Goal: Task Accomplishment & Management: Manage account settings

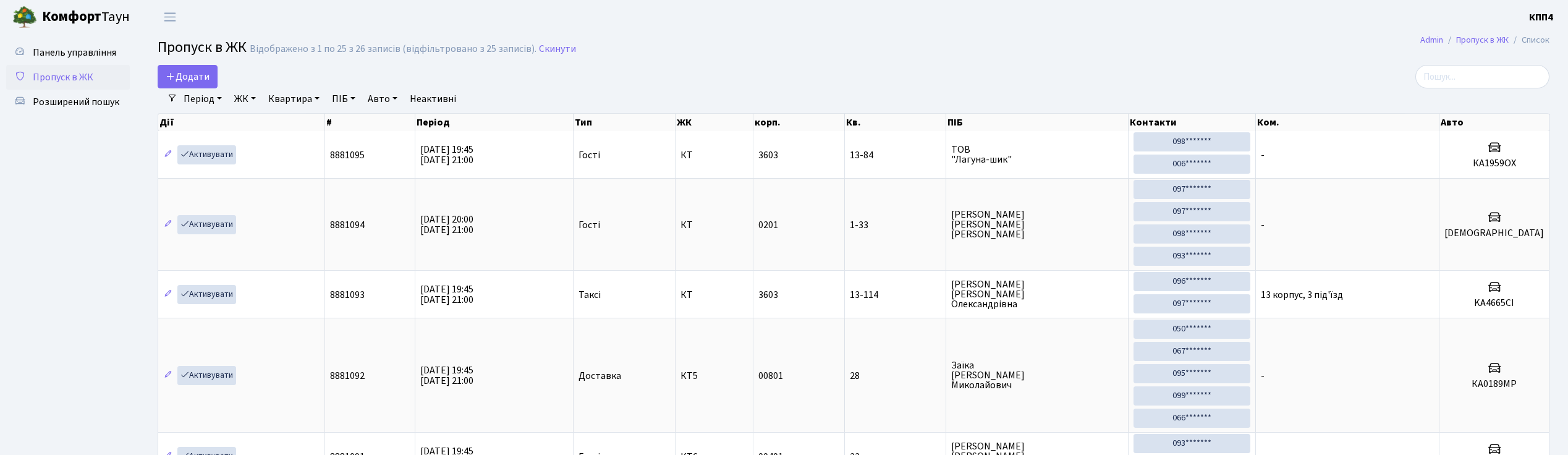
select select "25"
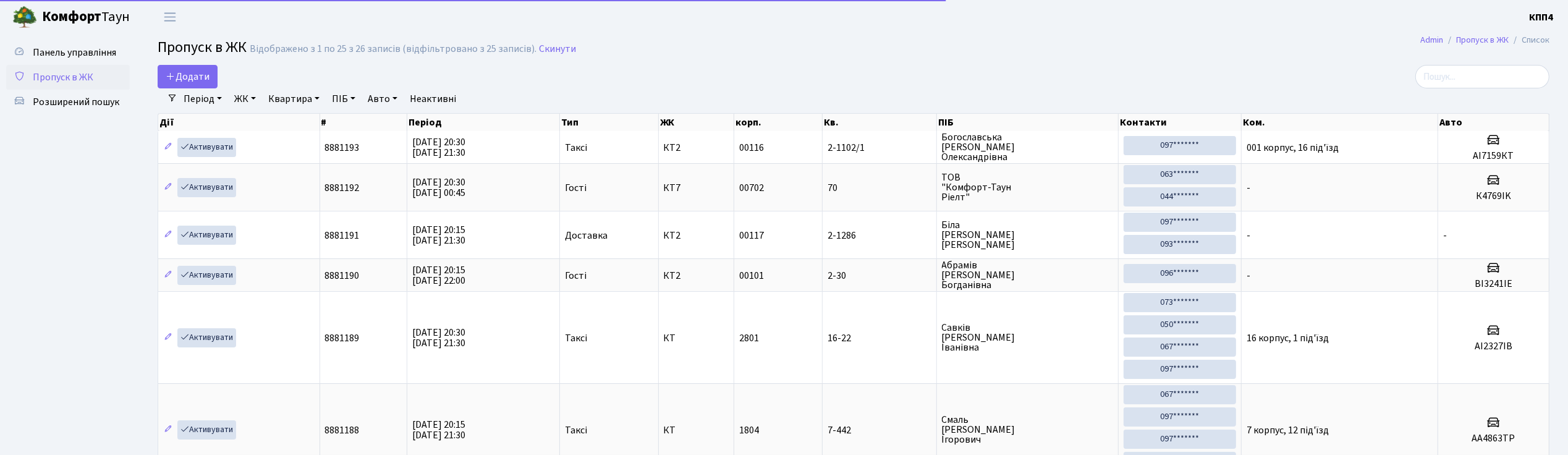
click at [1470, 74] on input "search" at bounding box center [1482, 77] width 134 height 24
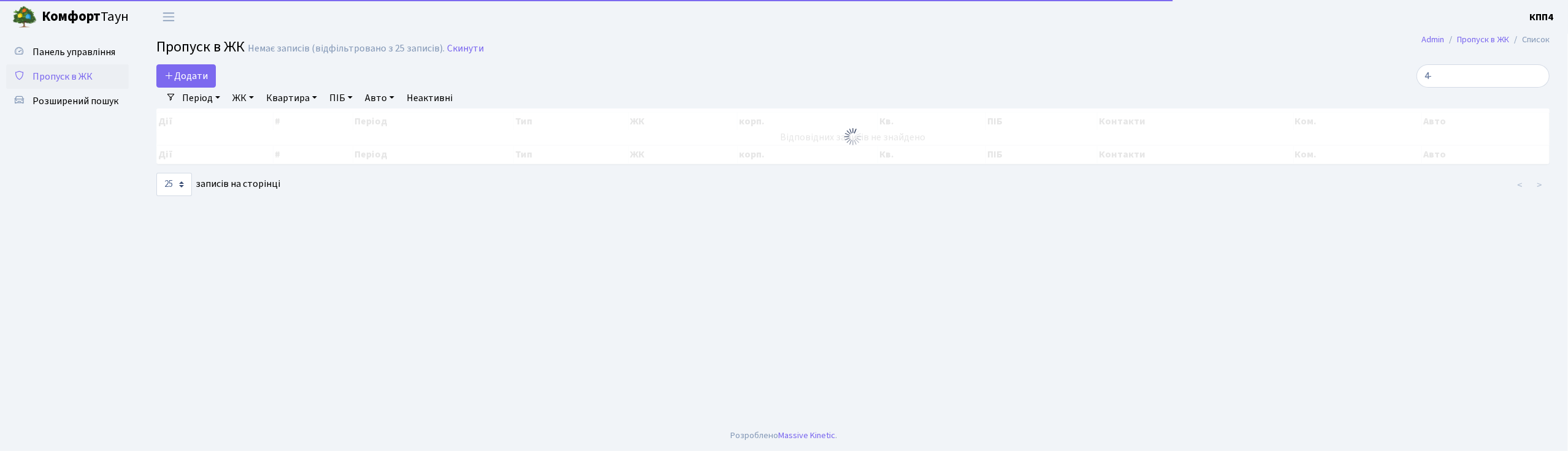
type input "4"
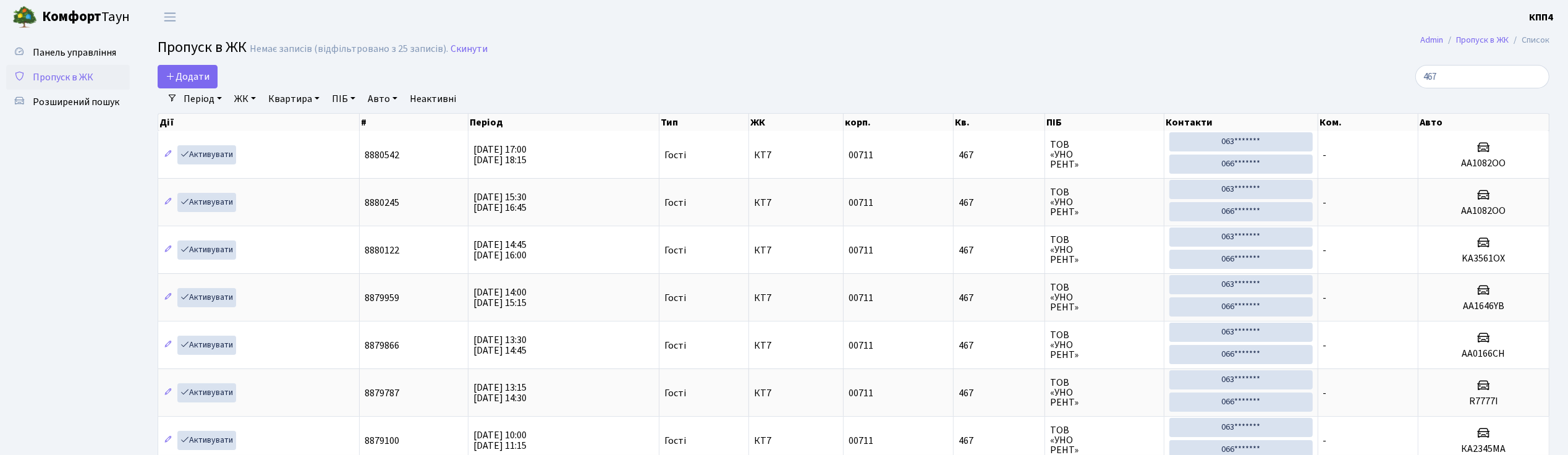
type input "467"
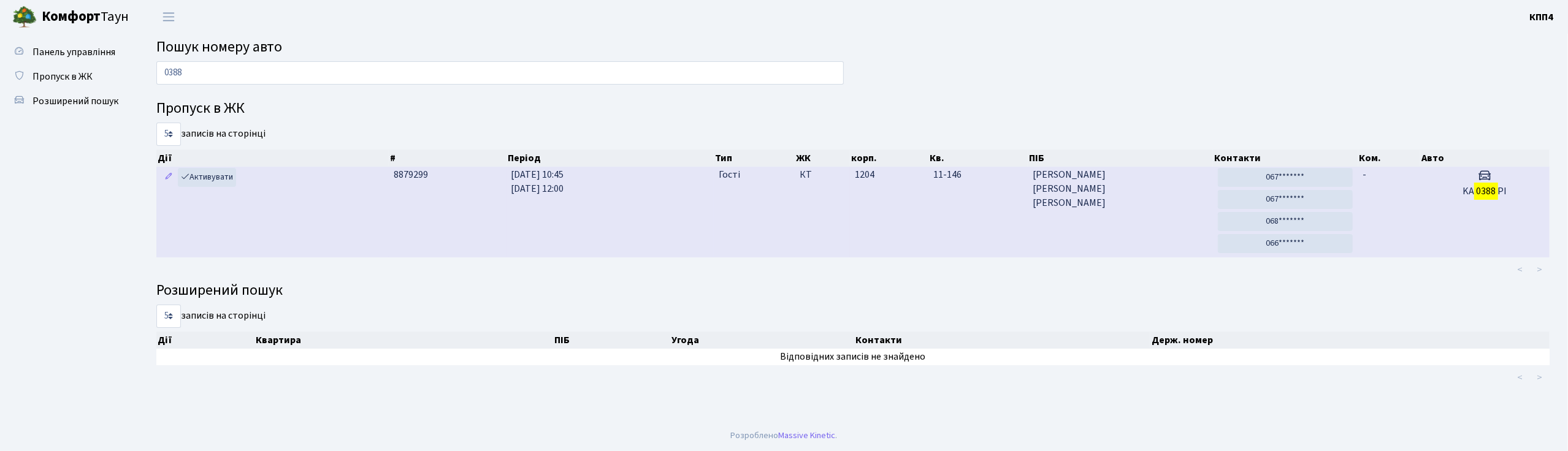
click at [1422, 187] on td "KA 0388 РІ" at bounding box center [1485, 212] width 129 height 91
click at [1380, 206] on td "-" at bounding box center [1389, 212] width 63 height 91
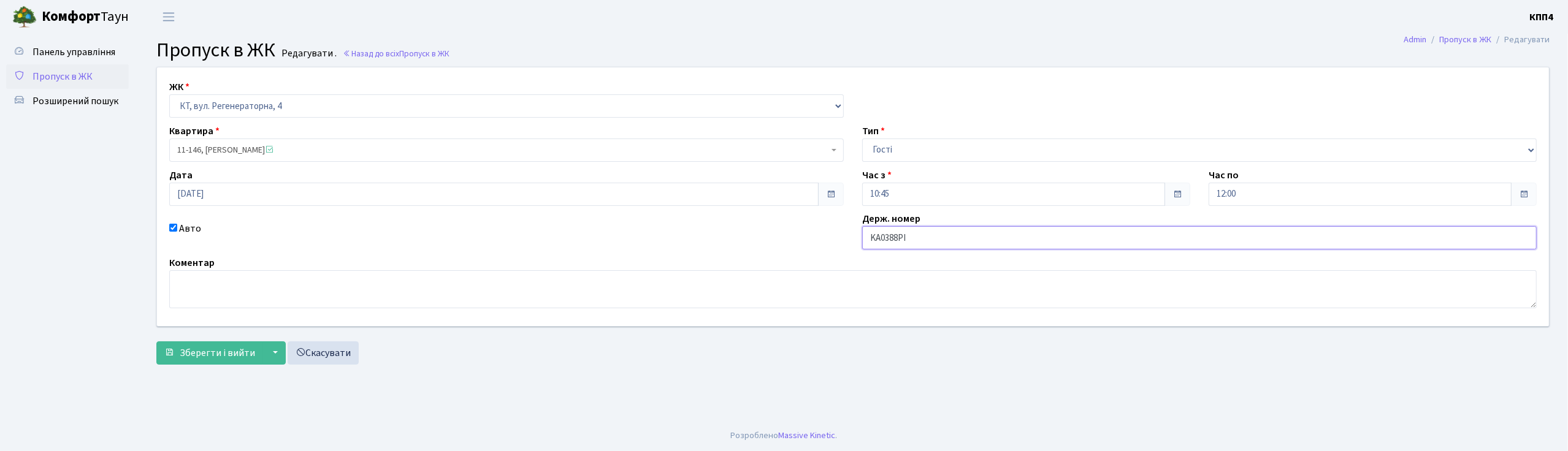
click at [911, 241] on input "KA0388РІ" at bounding box center [1199, 237] width 674 height 23
click at [876, 236] on input "KA0388РІ" at bounding box center [1199, 237] width 674 height 23
click at [913, 236] on input "АA0388РІ" at bounding box center [1199, 237] width 674 height 23
type input "АA0388РТ"
click at [157, 341] on button "Зберегти і вийти" at bounding box center [210, 353] width 107 height 23
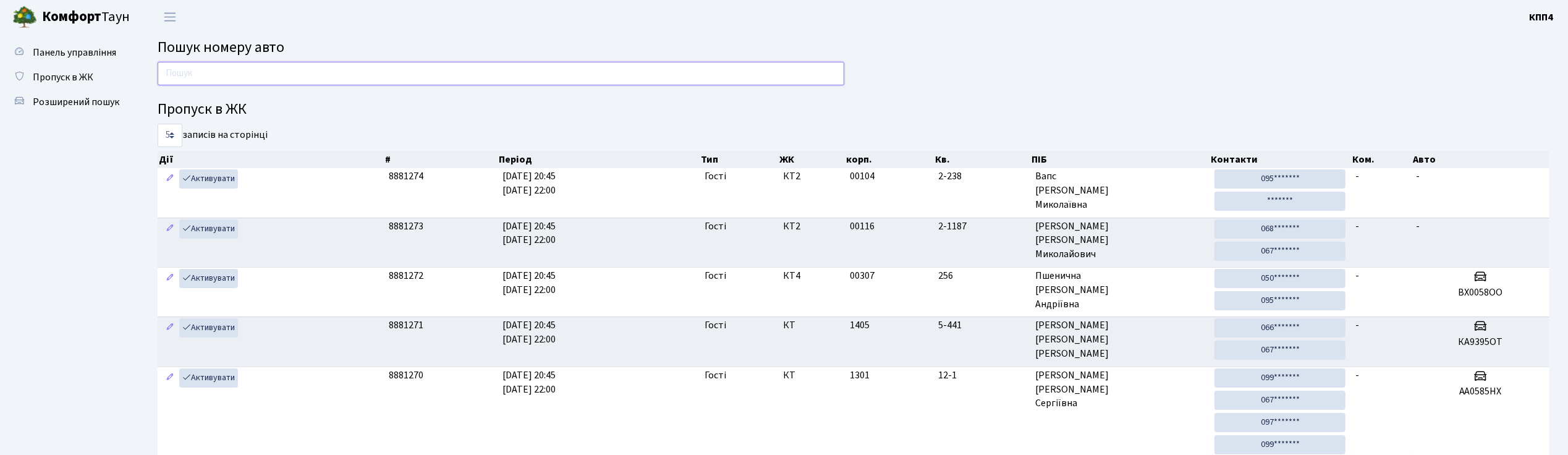
drag, startPoint x: 425, startPoint y: 71, endPoint x: 463, endPoint y: 23, distance: 61.2
click at [425, 68] on input "text" at bounding box center [501, 73] width 686 height 24
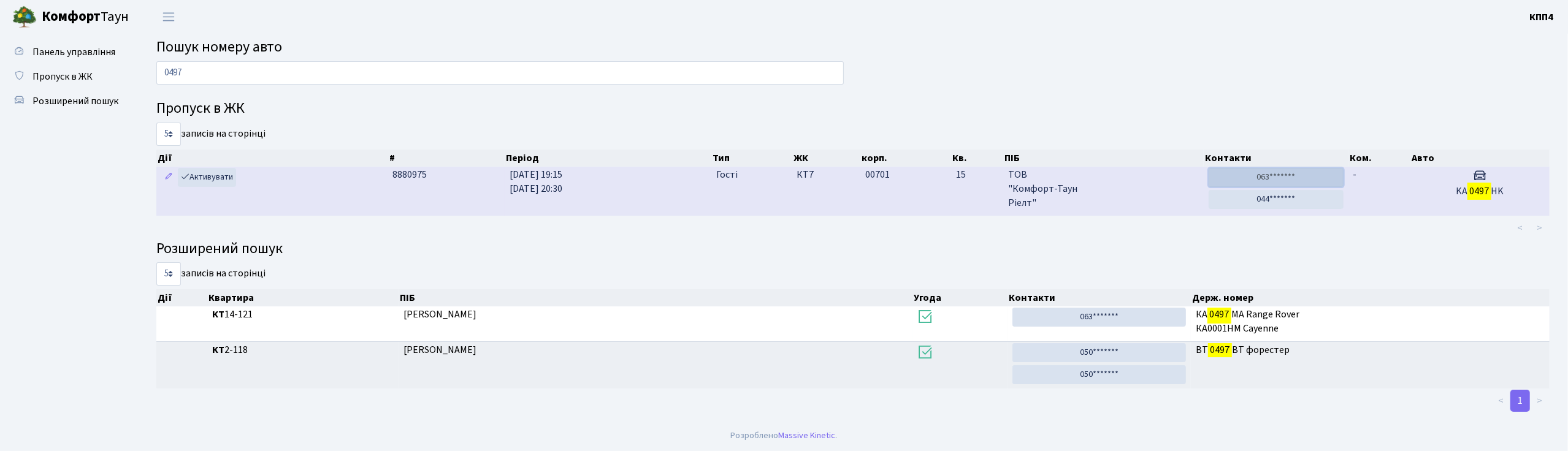
click at [1268, 172] on link "063*******" at bounding box center [1275, 177] width 134 height 19
click at [1273, 201] on link "044*******" at bounding box center [1275, 200] width 134 height 19
click at [1313, 175] on link "063*******" at bounding box center [1275, 177] width 134 height 19
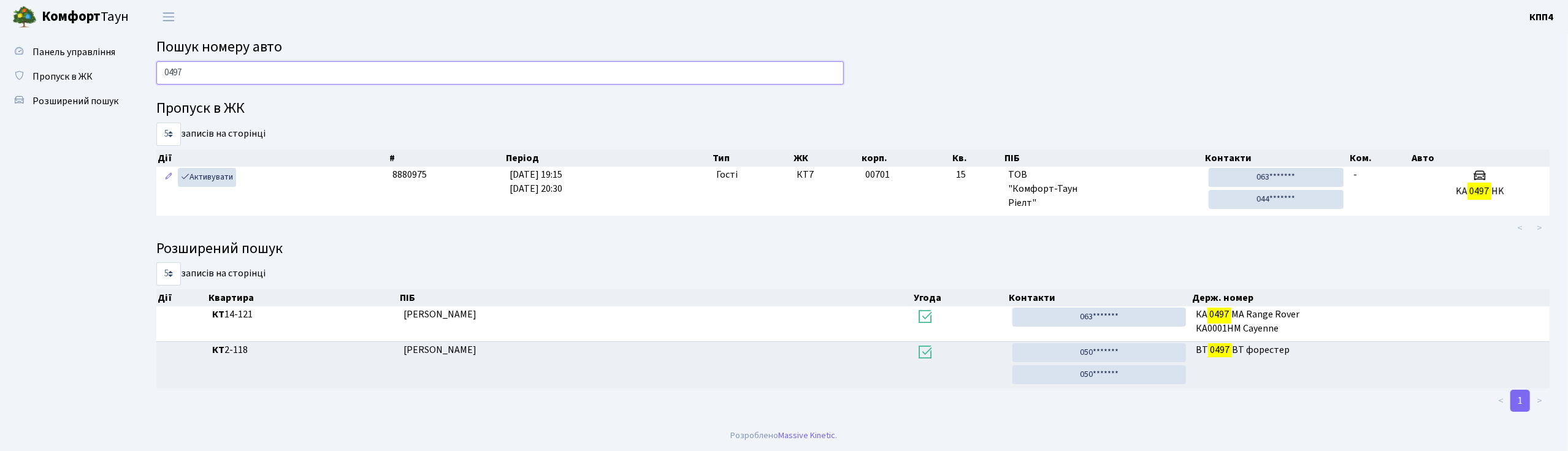
click at [426, 82] on input "0497" at bounding box center [500, 72] width 687 height 23
type input "0"
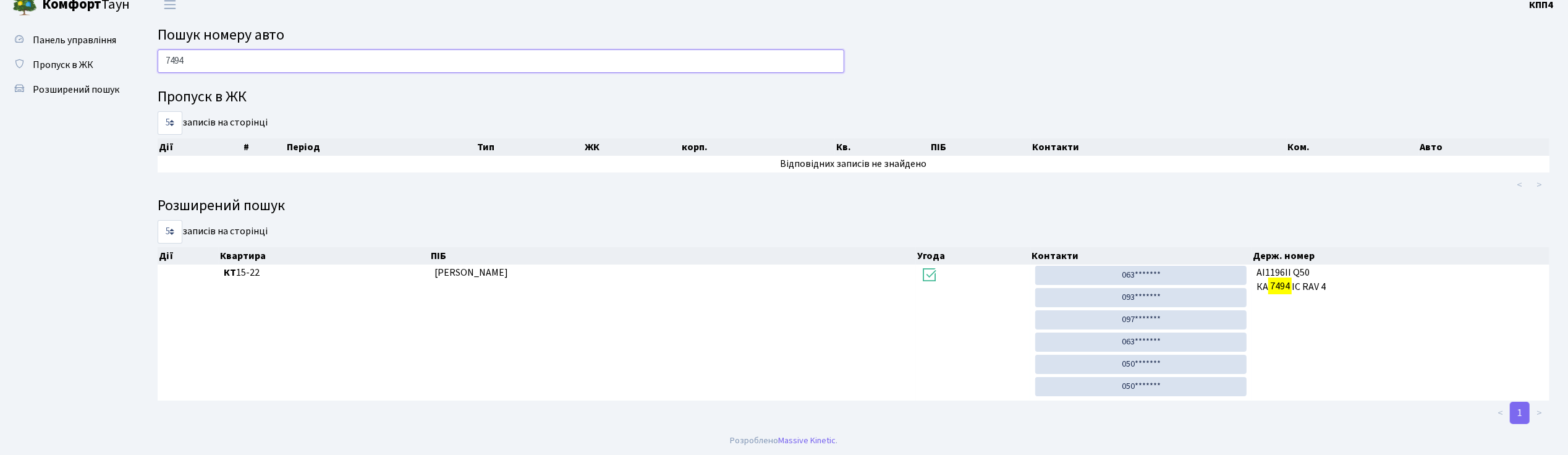
scroll to position [15, 0]
click at [332, 55] on input "7494" at bounding box center [501, 60] width 686 height 24
type input "7"
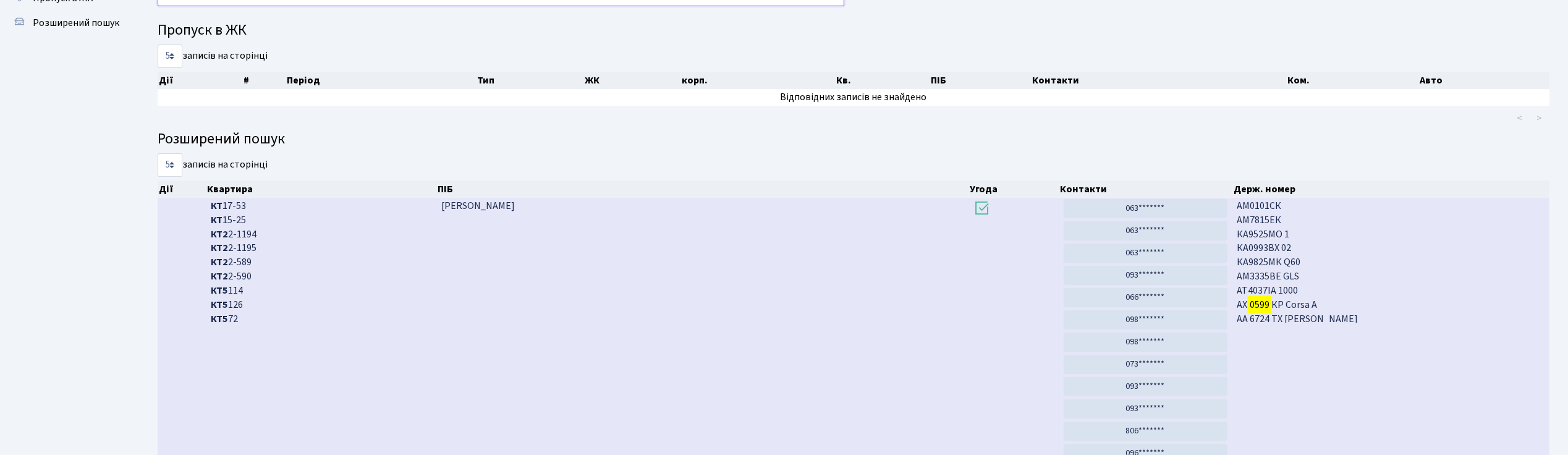
scroll to position [0, 0]
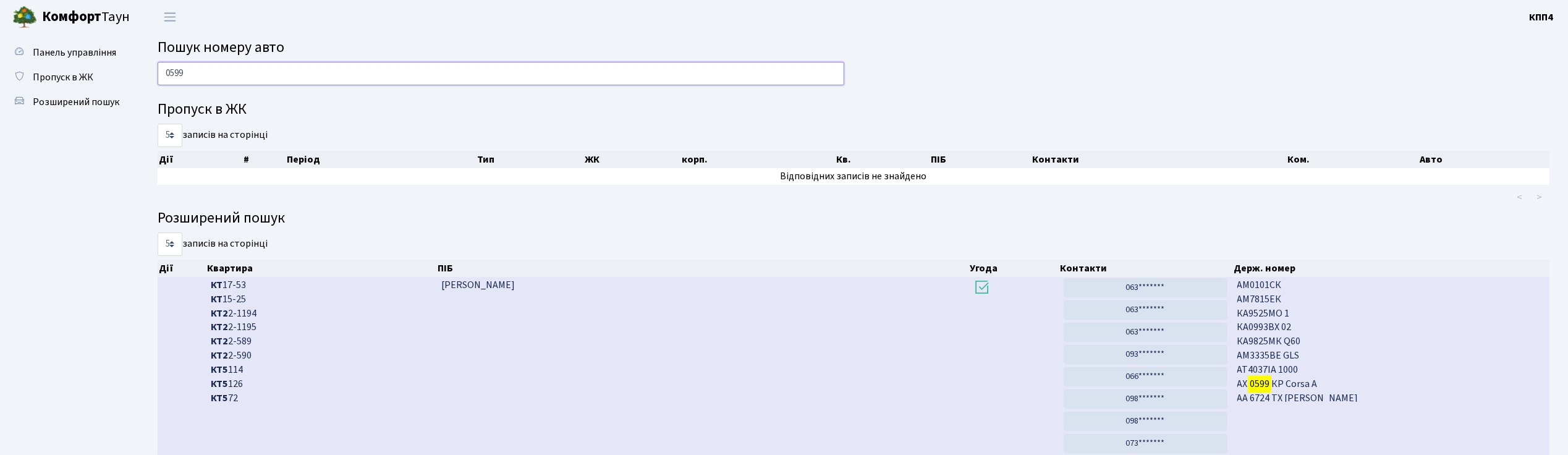
click at [433, 75] on input "0599" at bounding box center [501, 73] width 686 height 24
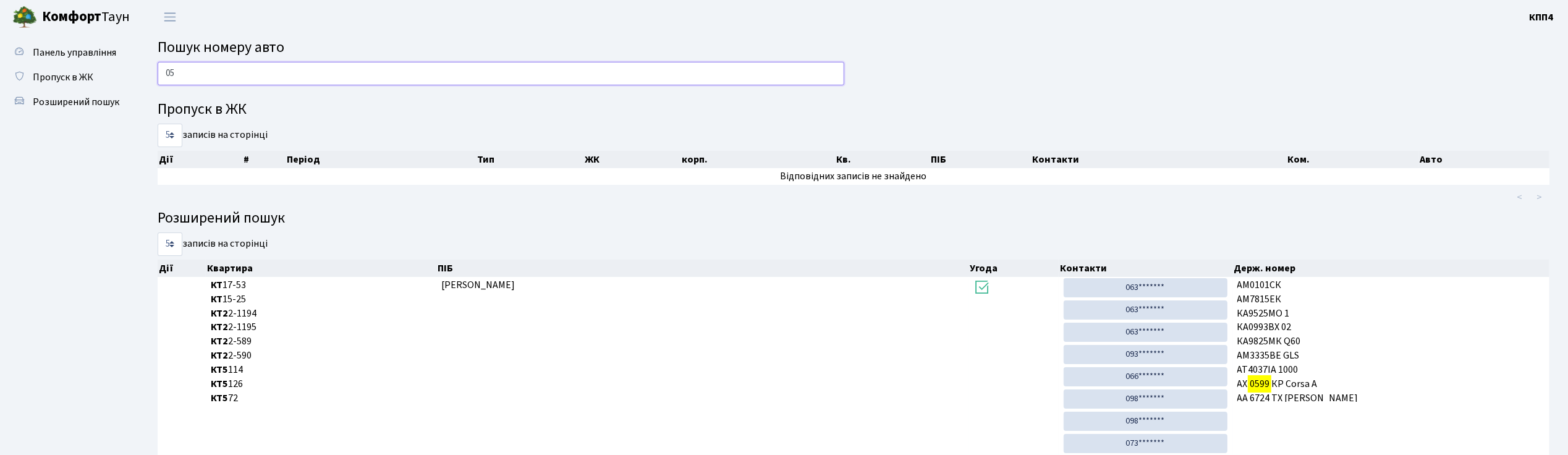
type input "0"
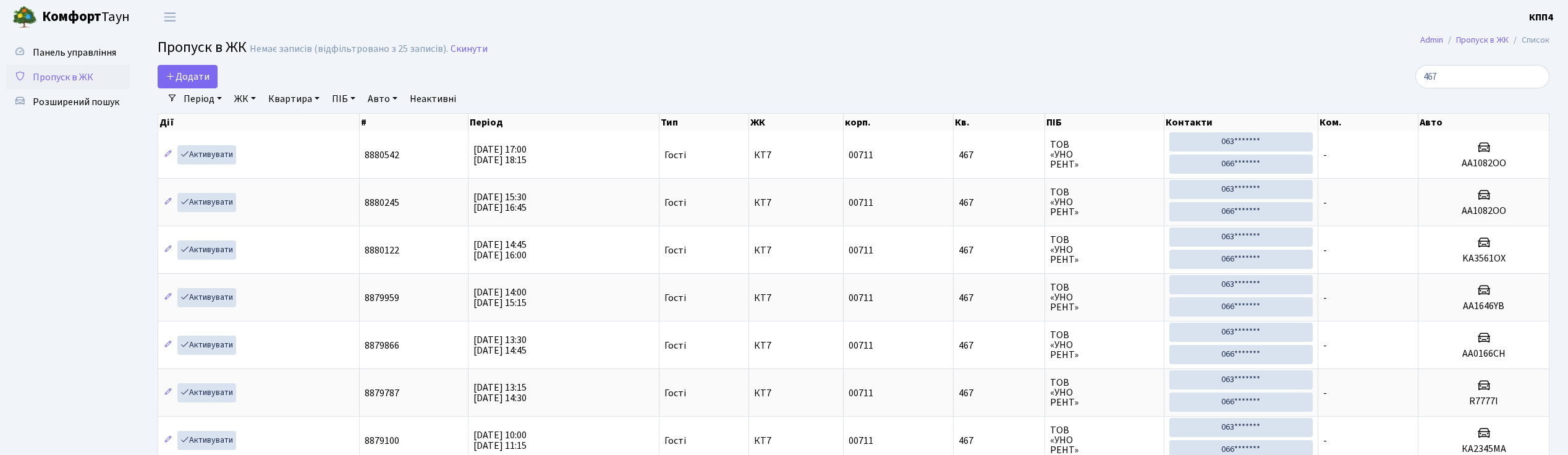
select select "25"
click at [1466, 78] on input "467" at bounding box center [1482, 77] width 134 height 24
type input "4"
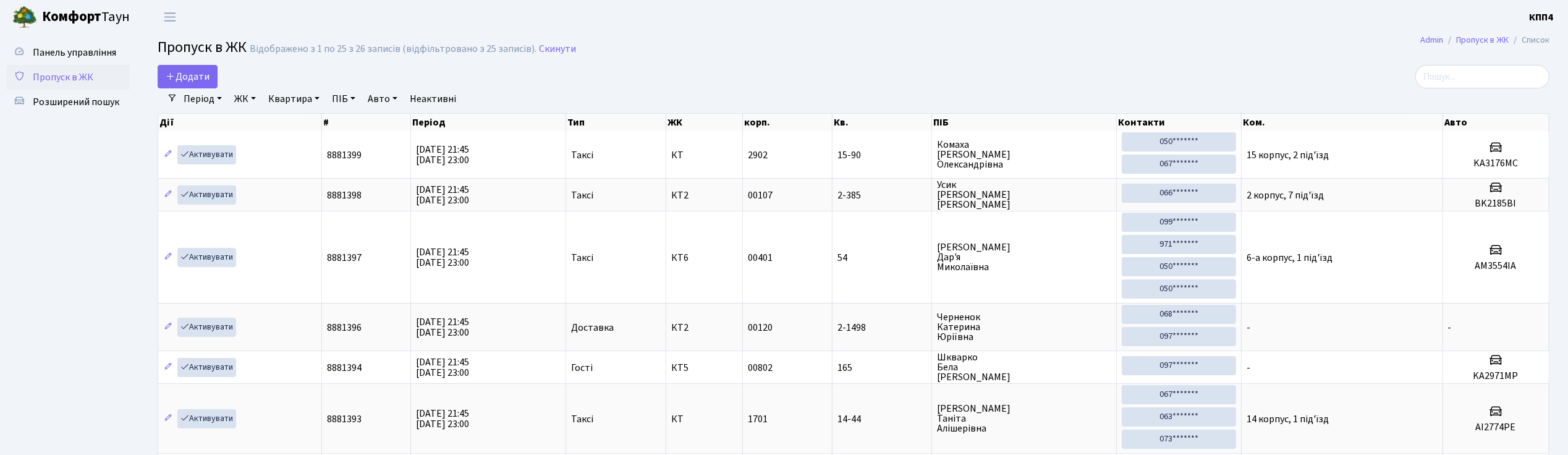
click at [1464, 87] on input "search" at bounding box center [1482, 77] width 134 height 24
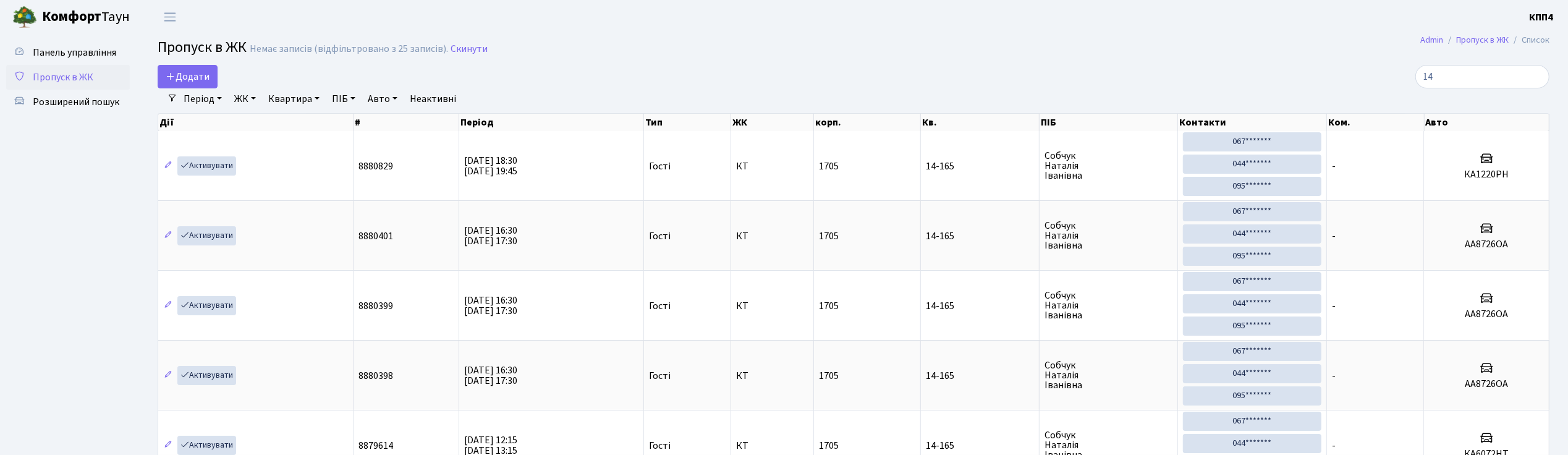
type input "1"
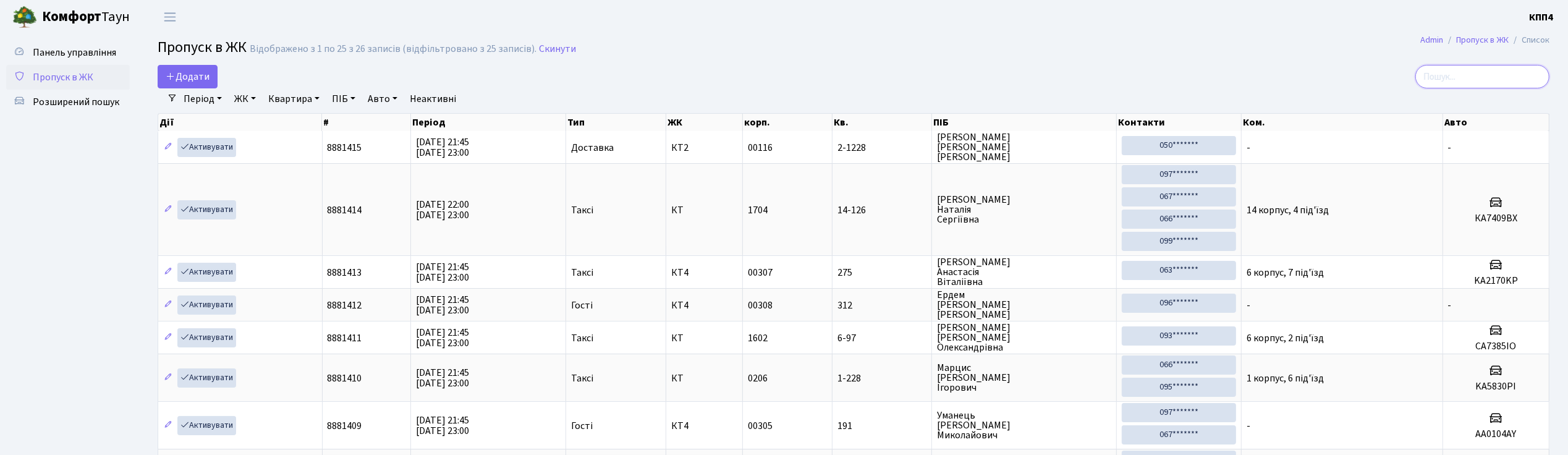
click at [1514, 75] on input "search" at bounding box center [1482, 77] width 134 height 24
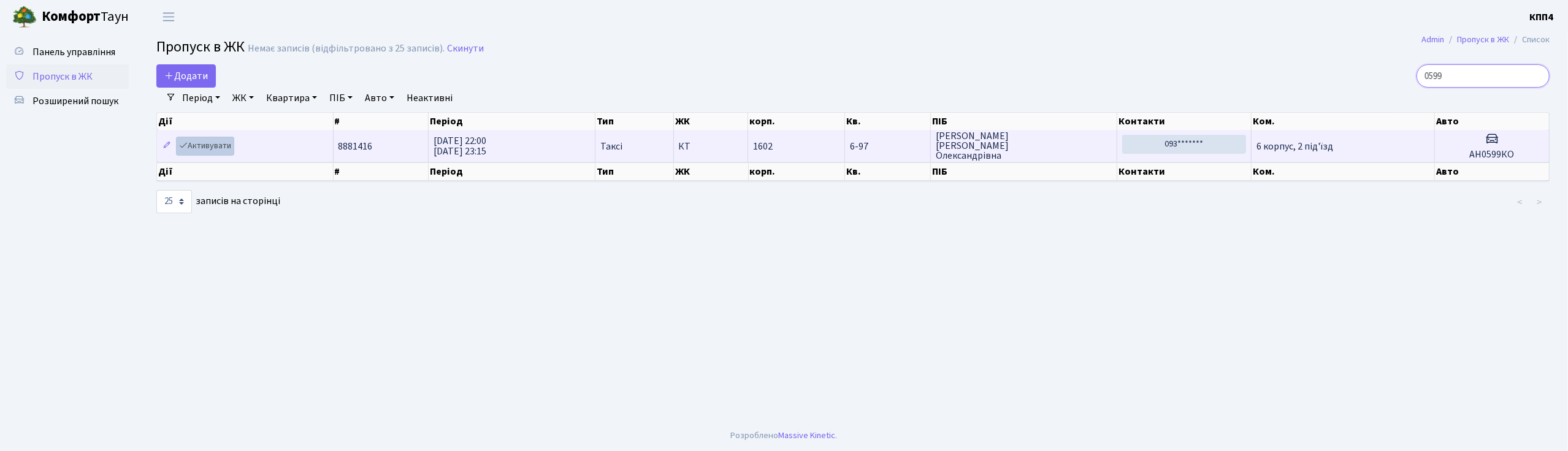
type input "0599"
click at [207, 146] on link "Активувати" at bounding box center [205, 146] width 58 height 19
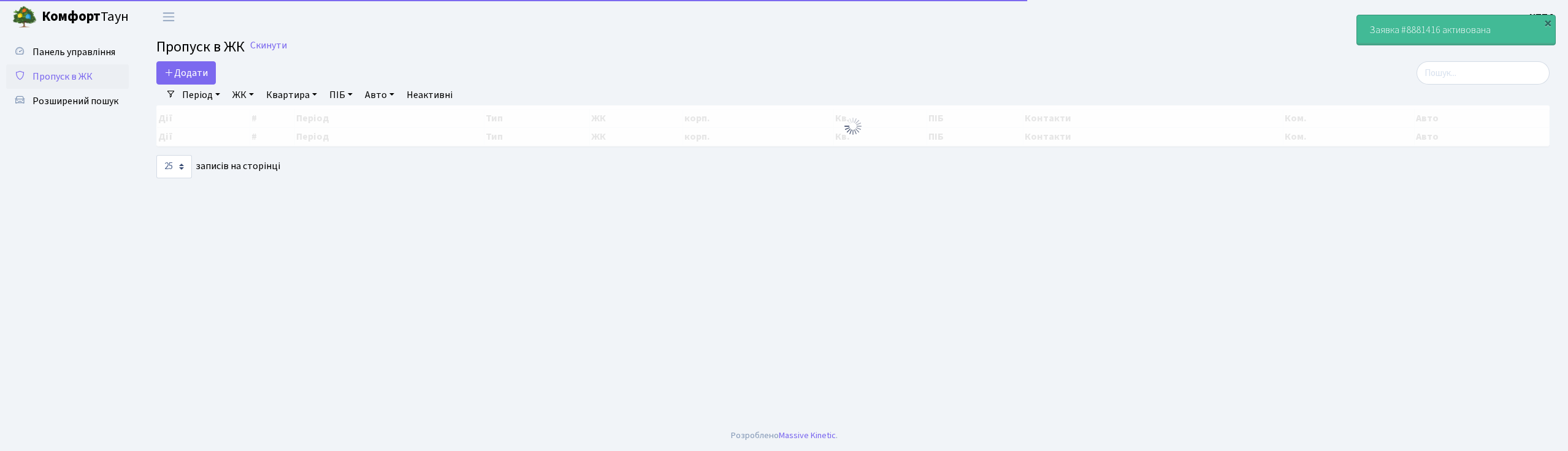
select select "25"
